Goal: Task Accomplishment & Management: Manage account settings

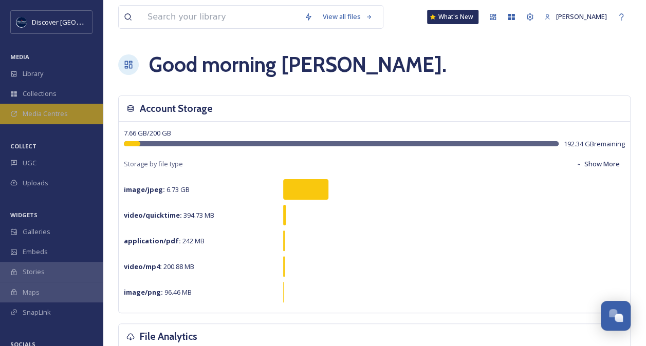
click at [64, 115] on span "Media Centres" at bounding box center [45, 114] width 45 height 10
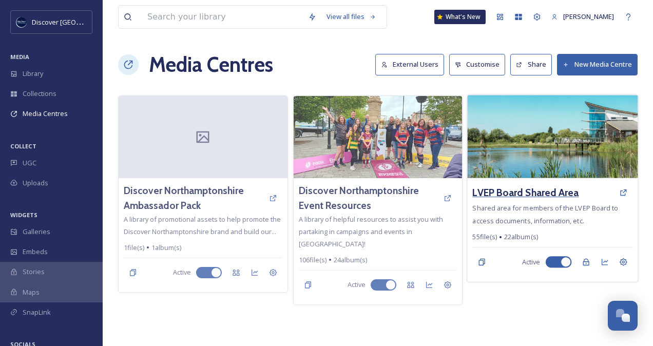
click at [534, 188] on h3 "LVEP Board Shared Area" at bounding box center [526, 192] width 106 height 15
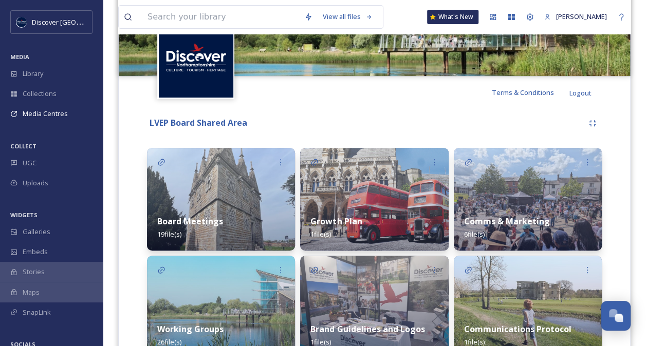
scroll to position [197, 0]
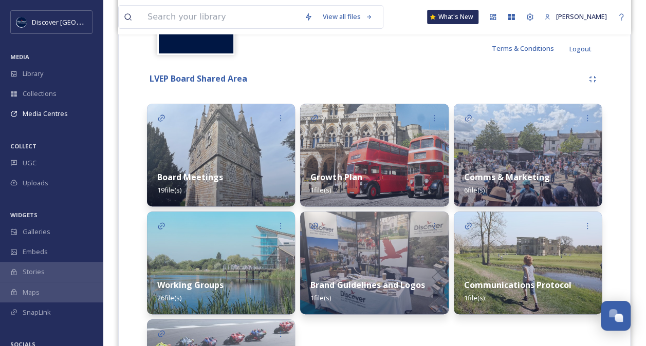
click at [250, 176] on div "Board Meetings 19 file(s)" at bounding box center [221, 184] width 148 height 46
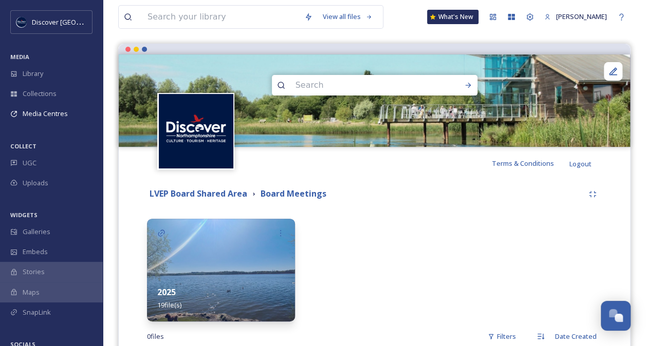
scroll to position [136, 0]
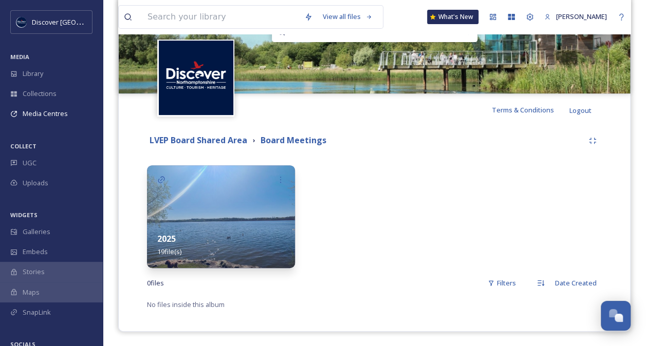
click at [227, 222] on div "2025 19 file(s)" at bounding box center [221, 245] width 148 height 46
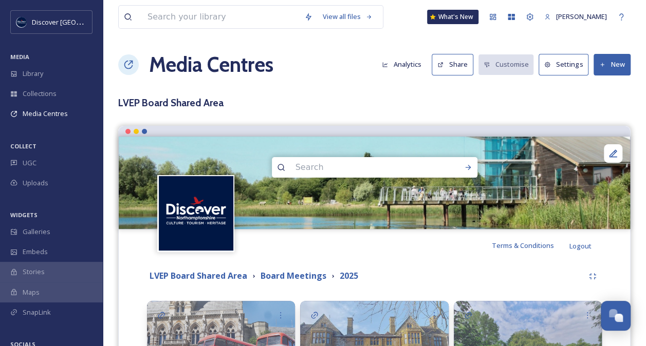
scroll to position [243, 0]
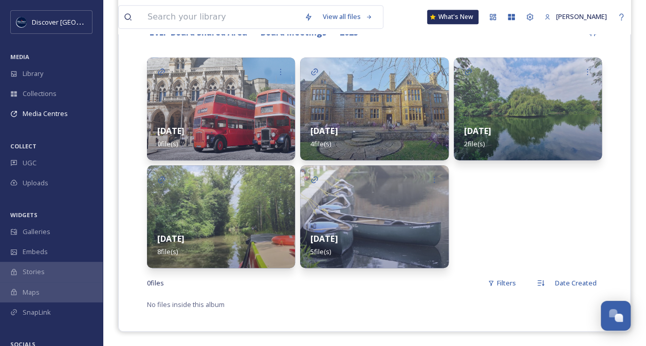
click at [386, 231] on div "[DATE] 5 file(s)" at bounding box center [374, 245] width 148 height 46
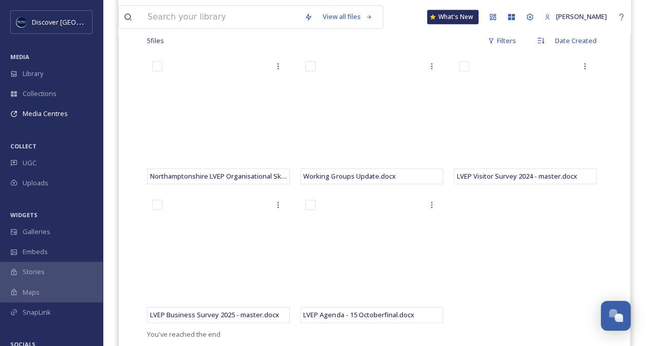
scroll to position [277, 0]
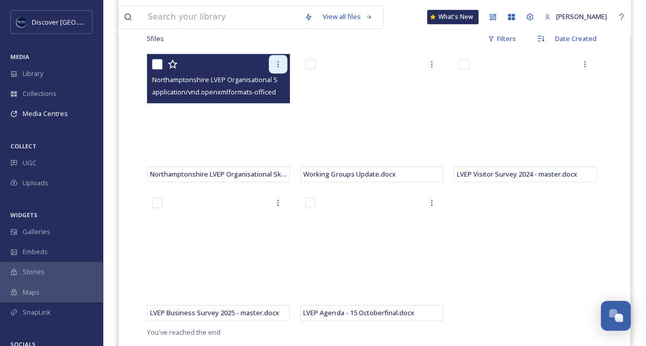
click at [275, 64] on icon at bounding box center [278, 64] width 8 height 8
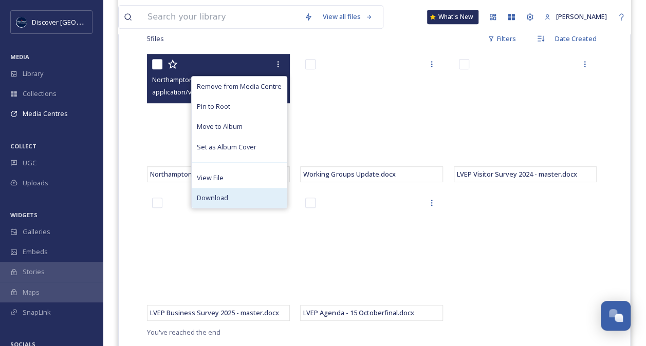
click at [218, 195] on span "Download" at bounding box center [212, 198] width 31 height 10
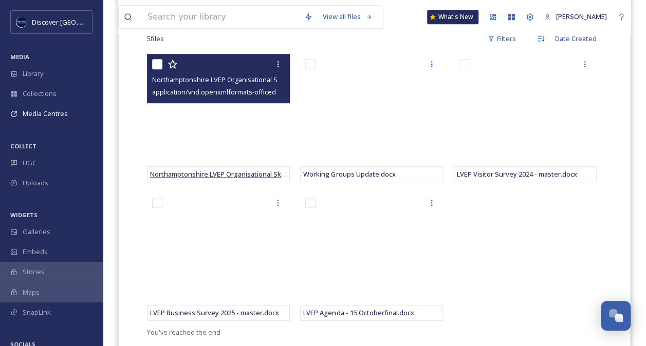
click at [226, 172] on span "Northamptonshire LVEP Organisational Skills Chart.pptx" at bounding box center [237, 173] width 174 height 9
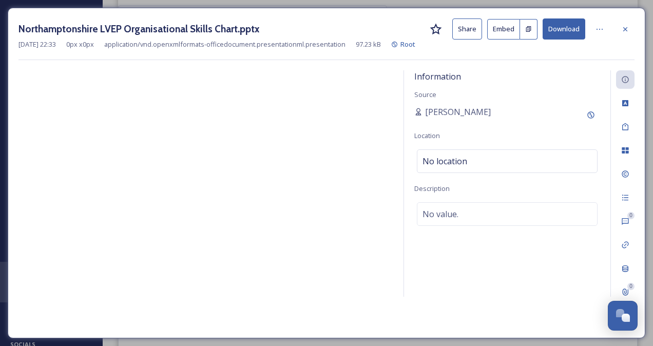
click at [570, 28] on button "Download" at bounding box center [564, 28] width 43 height 21
click at [626, 25] on icon at bounding box center [625, 29] width 8 height 8
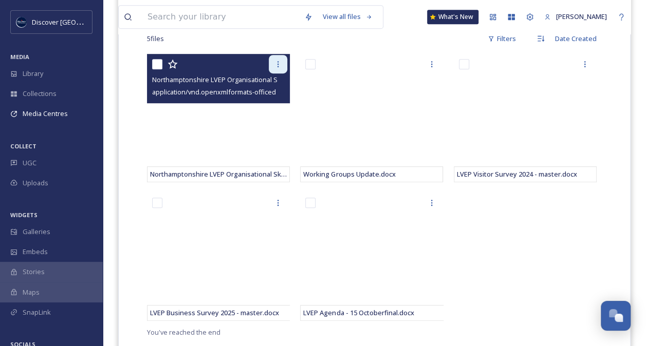
click at [274, 62] on icon at bounding box center [278, 64] width 8 height 8
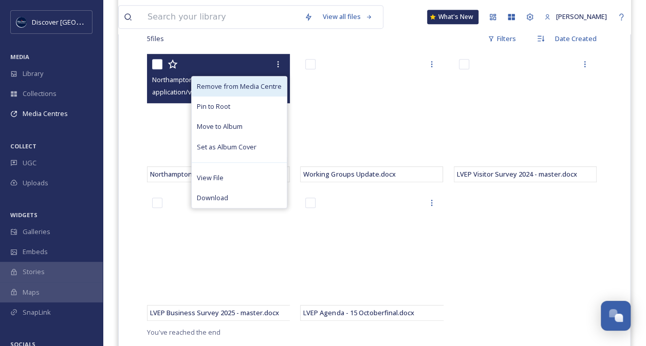
click at [246, 83] on span "Remove from Media Centre" at bounding box center [239, 87] width 85 height 10
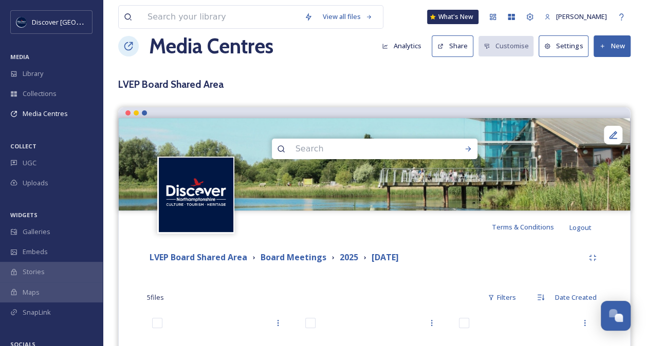
scroll to position [18, 0]
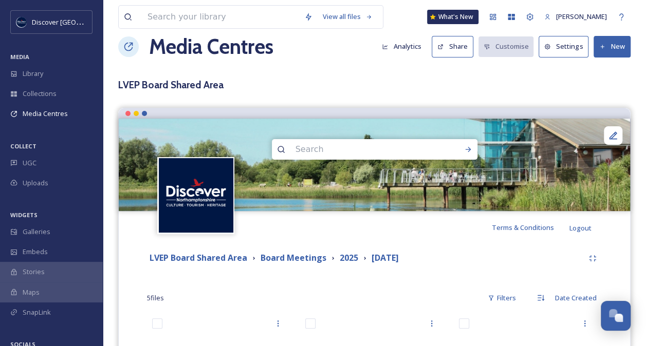
click at [616, 48] on button "New" at bounding box center [611, 46] width 37 height 21
click at [607, 64] on div "Add Files" at bounding box center [608, 71] width 44 height 20
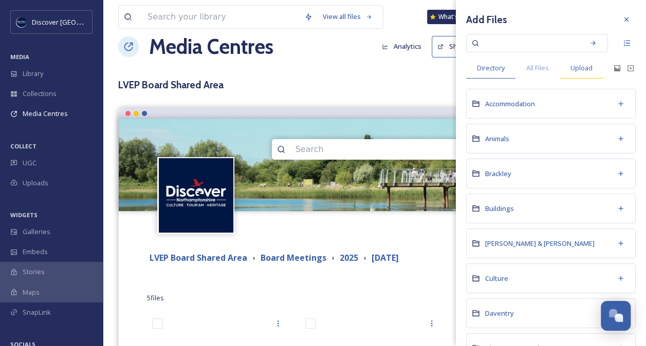
click at [580, 68] on span "Upload" at bounding box center [581, 68] width 22 height 10
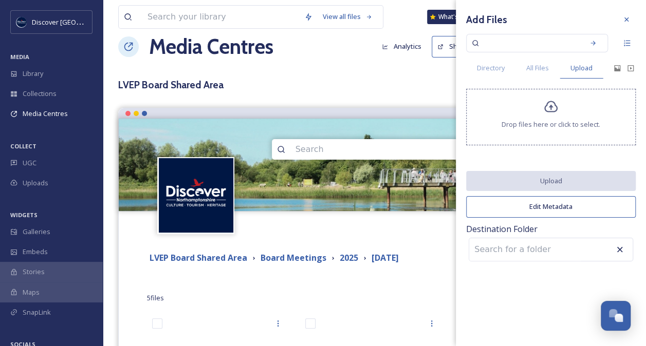
click at [547, 112] on icon at bounding box center [550, 107] width 15 height 15
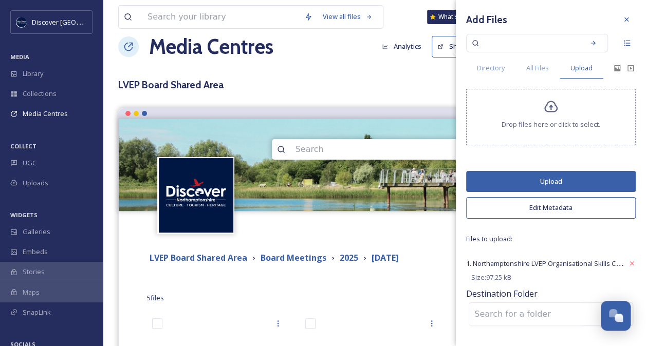
click at [554, 177] on button "Upload" at bounding box center [550, 181] width 169 height 21
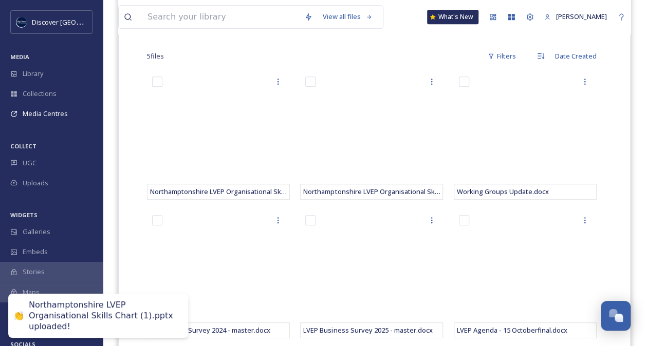
scroll to position [275, 0]
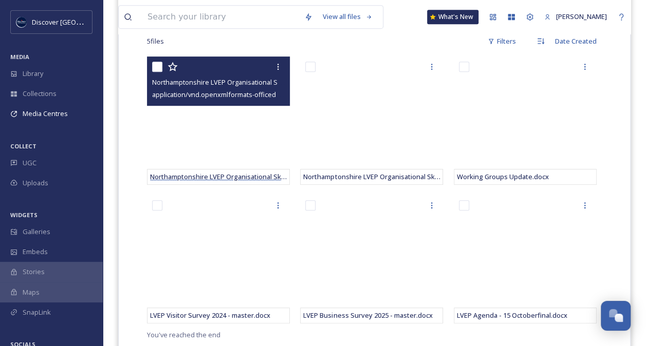
click at [216, 179] on span "Northamptonshire LVEP Organisational Skills Chart (1).pptx" at bounding box center [241, 176] width 183 height 9
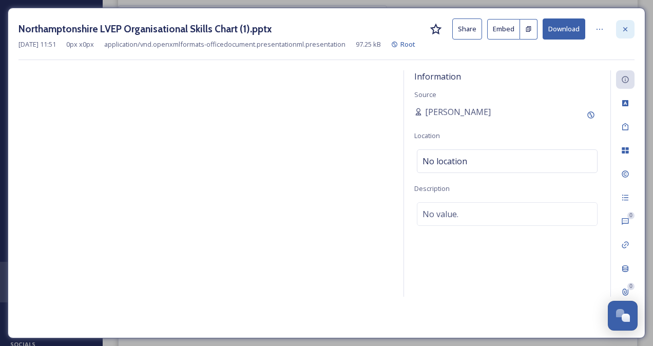
click at [625, 27] on icon at bounding box center [626, 29] width 4 height 4
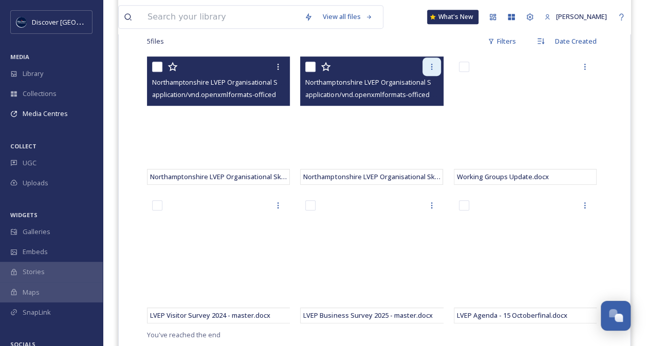
click at [434, 68] on icon at bounding box center [431, 67] width 8 height 8
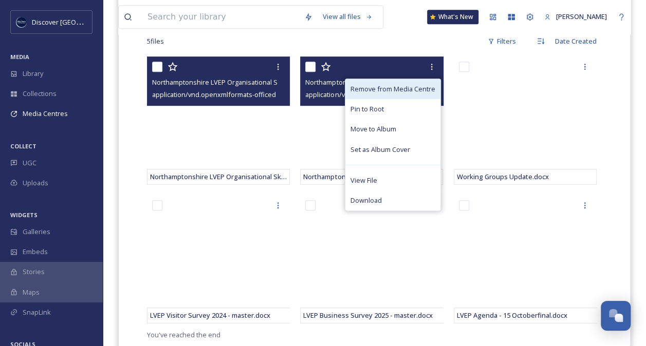
click at [392, 87] on span "Remove from Media Centre" at bounding box center [392, 89] width 85 height 10
click at [380, 86] on span "Remove from Media Centre" at bounding box center [392, 89] width 85 height 10
click at [384, 85] on span "Remove from Media Centre" at bounding box center [392, 89] width 85 height 10
click at [432, 63] on icon at bounding box center [431, 67] width 8 height 8
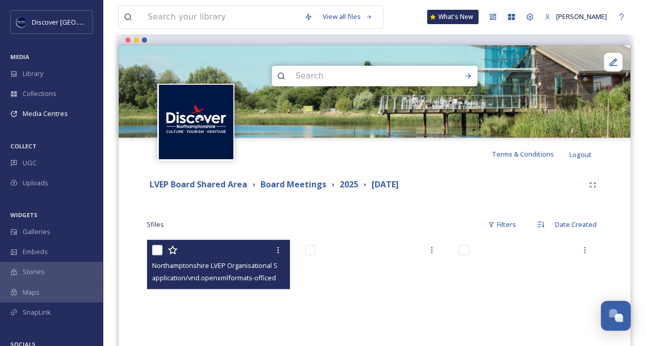
scroll to position [145, 0]
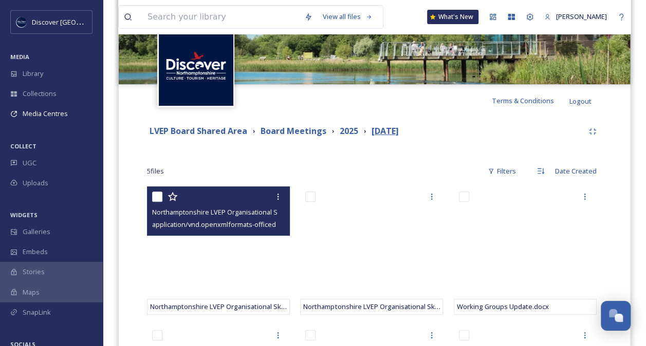
click at [388, 129] on strong "[DATE]" at bounding box center [384, 130] width 27 height 11
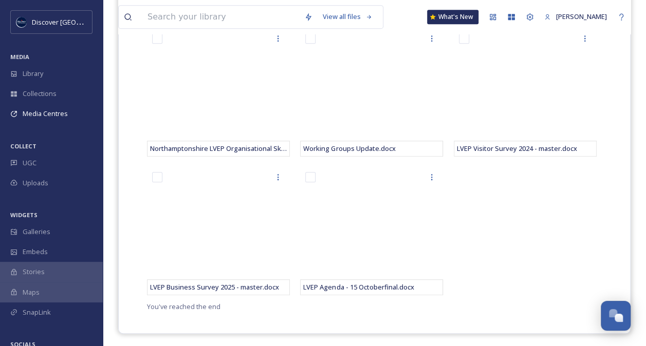
scroll to position [304, 0]
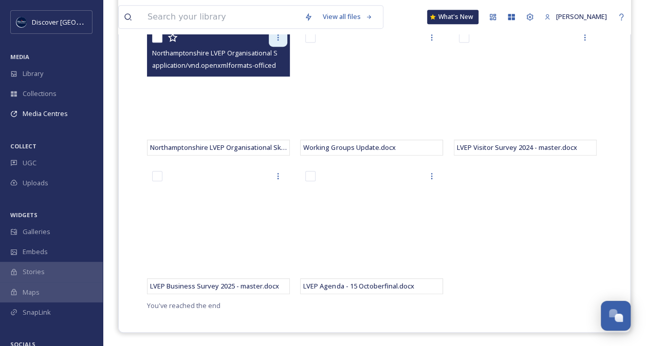
click at [276, 36] on icon at bounding box center [278, 37] width 8 height 8
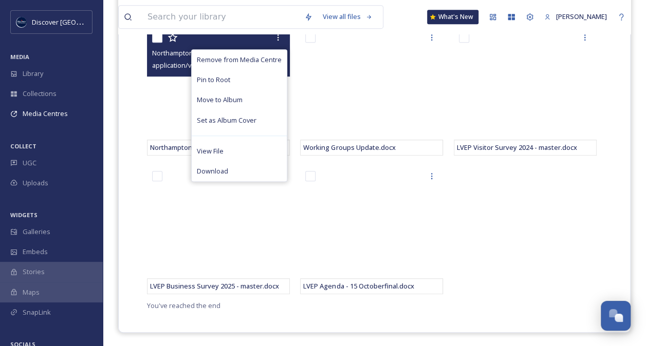
click at [177, 71] on div "Remove from Media Centre Pin to Root Move to Album Set as Album Cover View File…" at bounding box center [218, 51] width 143 height 49
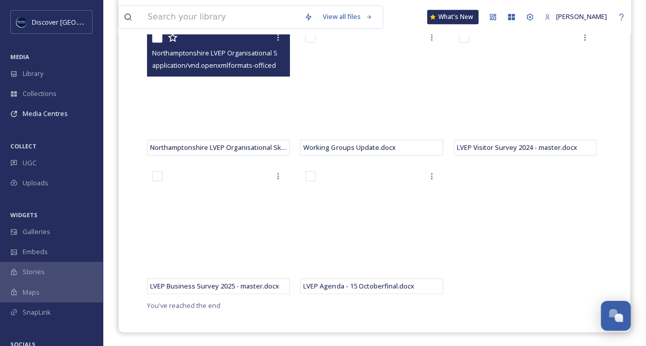
click at [234, 68] on span "application/vnd.openxmlformats-officedocument.presentationml.presentation | 97.…" at bounding box center [294, 65] width 285 height 10
click at [250, 66] on span "application/vnd.openxmlformats-officedocument.presentationml.presentation | 97.…" at bounding box center [294, 65] width 285 height 10
click at [274, 37] on icon at bounding box center [278, 37] width 8 height 8
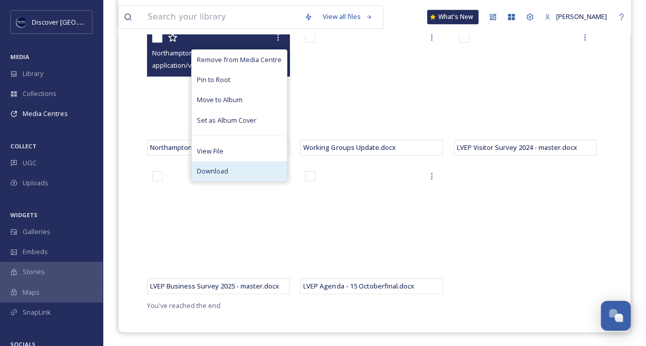
click at [230, 174] on div "Download" at bounding box center [239, 171] width 95 height 20
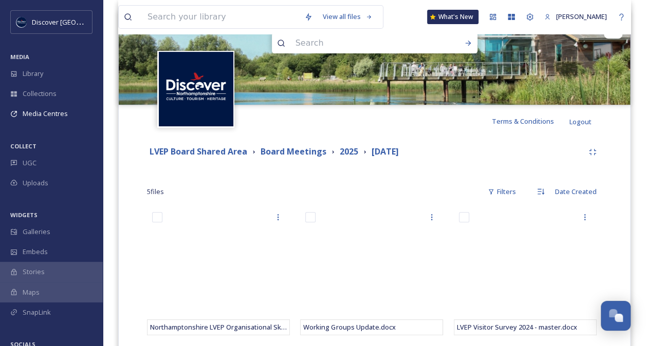
scroll to position [0, 0]
